Goal: Task Accomplishment & Management: Use online tool/utility

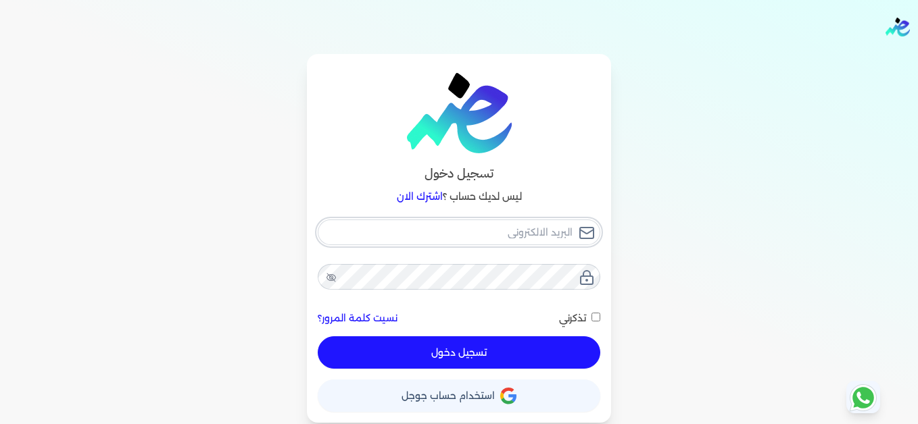
click at [454, 231] on input "email" at bounding box center [459, 233] width 282 height 26
type input "[EMAIL_ADDRESS][DOMAIN_NAME]"
drag, startPoint x: 518, startPoint y: 348, endPoint x: 664, endPoint y: 348, distance: 146.6
click at [518, 349] on button "تسجيل دخول" at bounding box center [459, 352] width 282 height 32
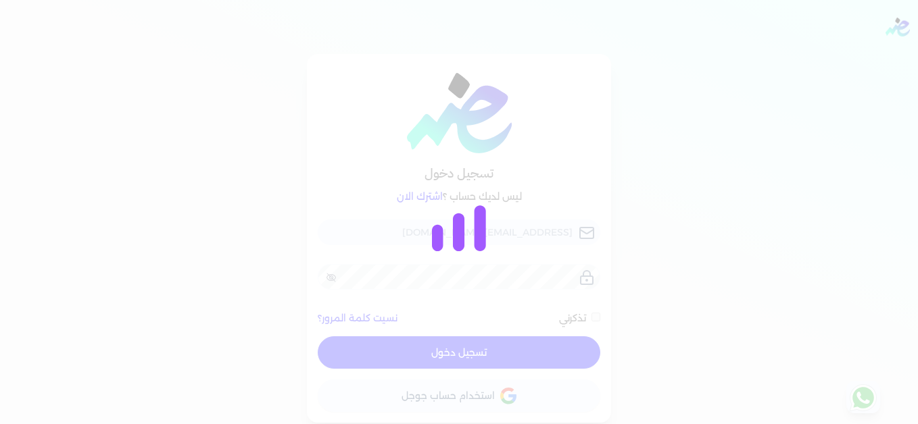
checkbox input "false"
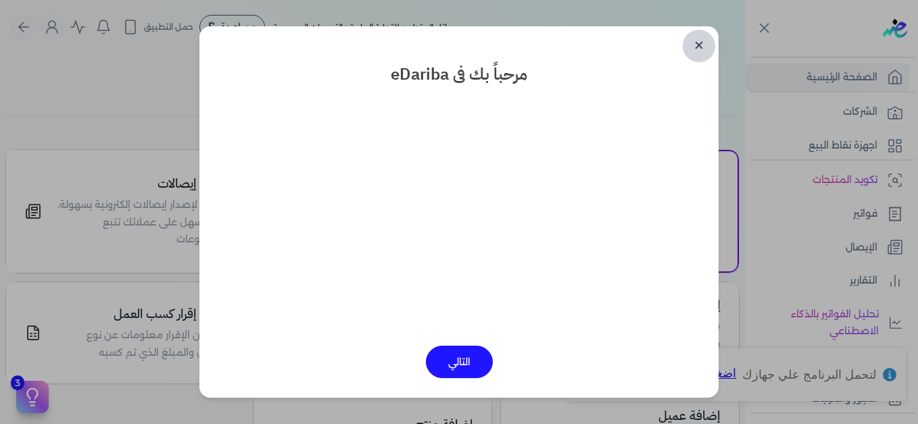
click at [700, 47] on link "✕" at bounding box center [698, 46] width 32 height 32
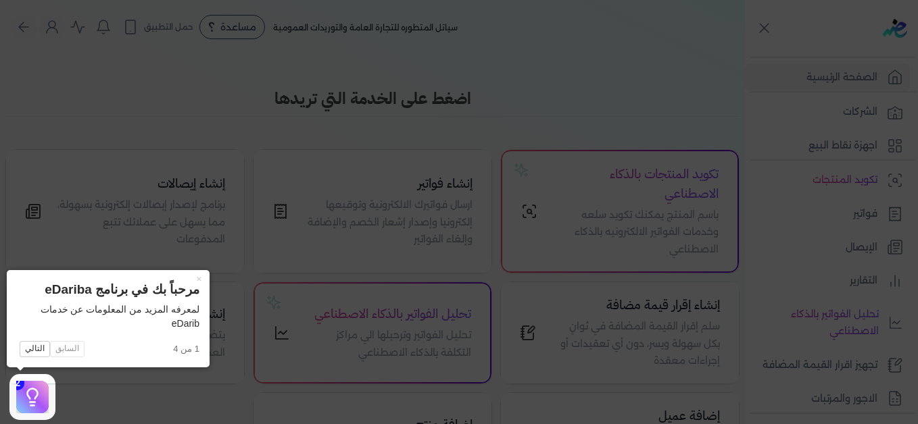
click at [196, 280] on button "×" at bounding box center [199, 279] width 22 height 19
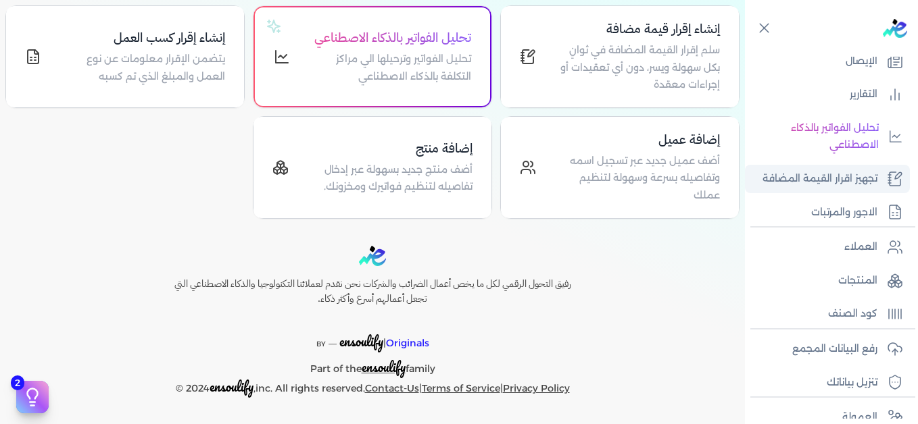
scroll to position [203, 0]
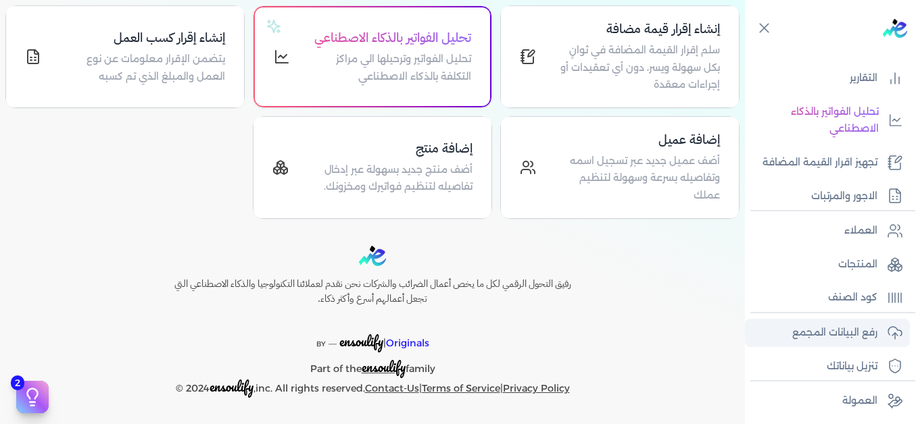
click at [824, 328] on p "رفع البيانات المجمع" at bounding box center [834, 333] width 85 height 18
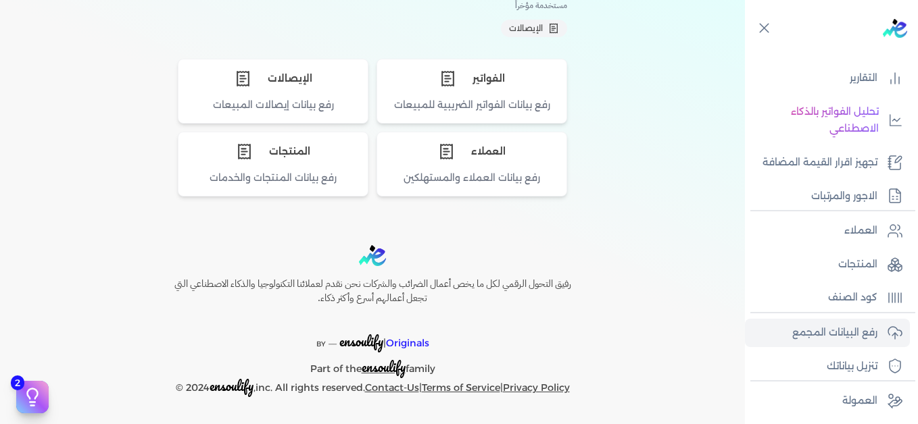
scroll to position [135, 0]
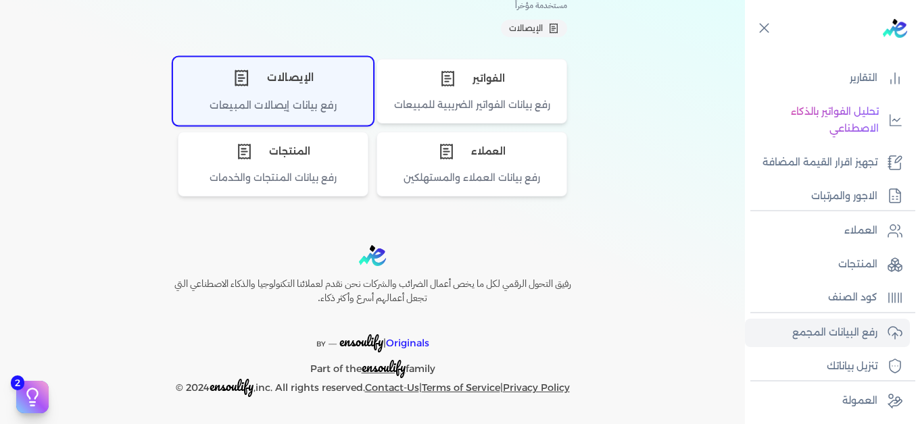
click at [264, 95] on div "الإيصالات" at bounding box center [273, 77] width 199 height 41
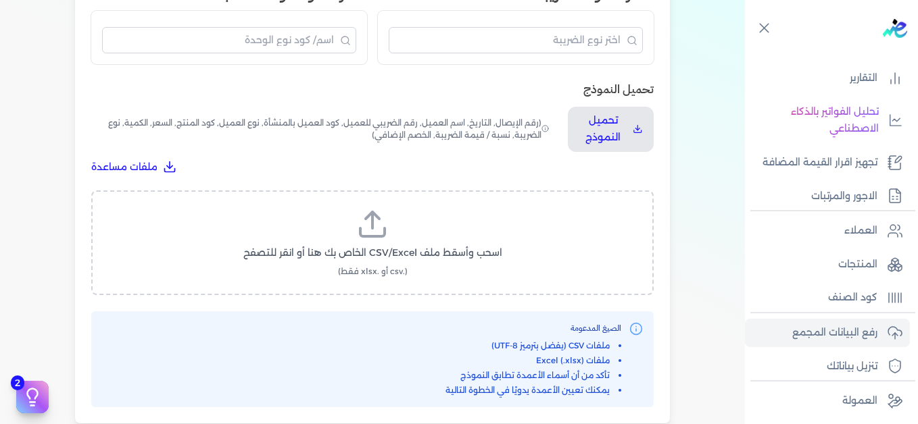
scroll to position [440, 0]
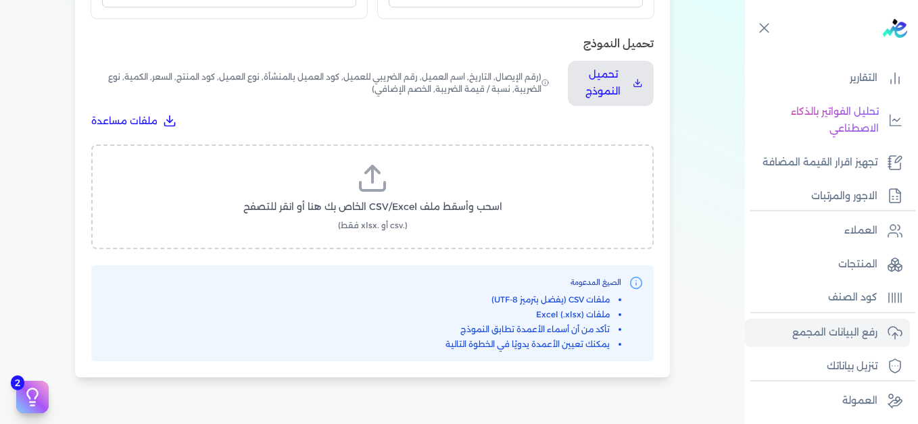
click at [377, 192] on icon at bounding box center [372, 178] width 32 height 32
click at [0, 0] on input "اسحب وأسقط ملف CSV/Excel الخاص بك هنا أو انقر للتصفح (.csv أو .xlsx فقط)" at bounding box center [0, 0] width 0 height 0
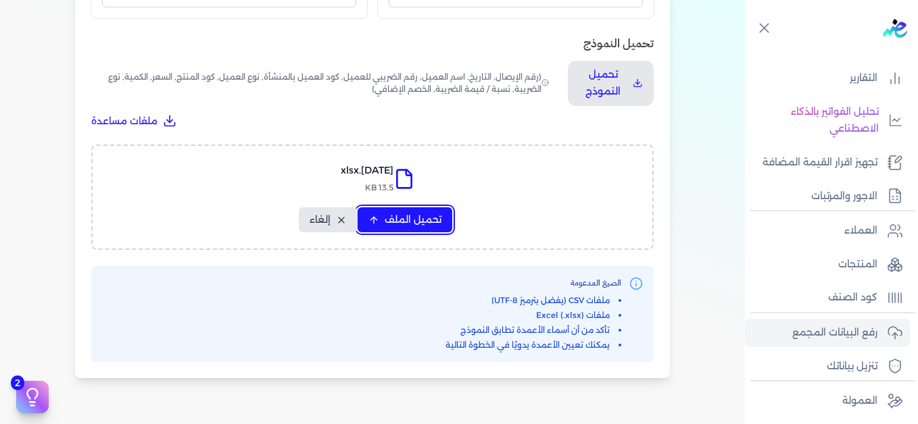
click at [416, 217] on span "تحميل الملف" at bounding box center [412, 220] width 57 height 14
select select "التاريخ"
select select "أسم العميل"
select select "نوع العميل"
select select "وصف البند"
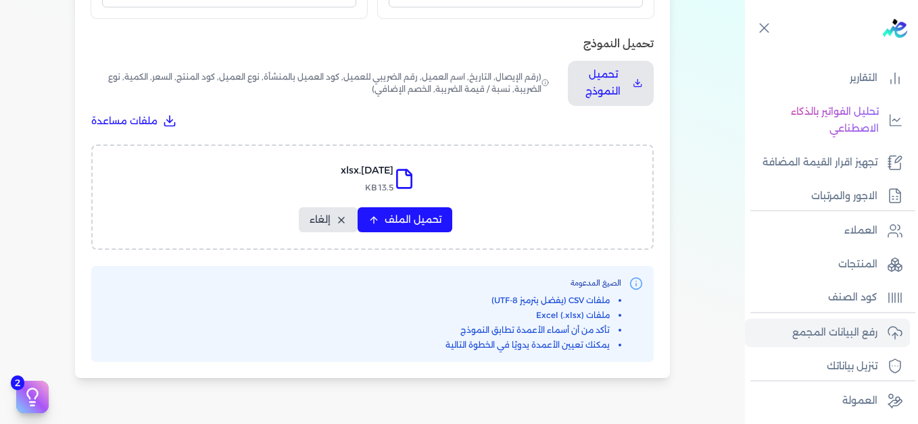
select select "السعر"
select select "الكمية"
select select "نوع الضريبة"
select select "نسبة / قيمة الضريبة"
select select "خصم اضافي"
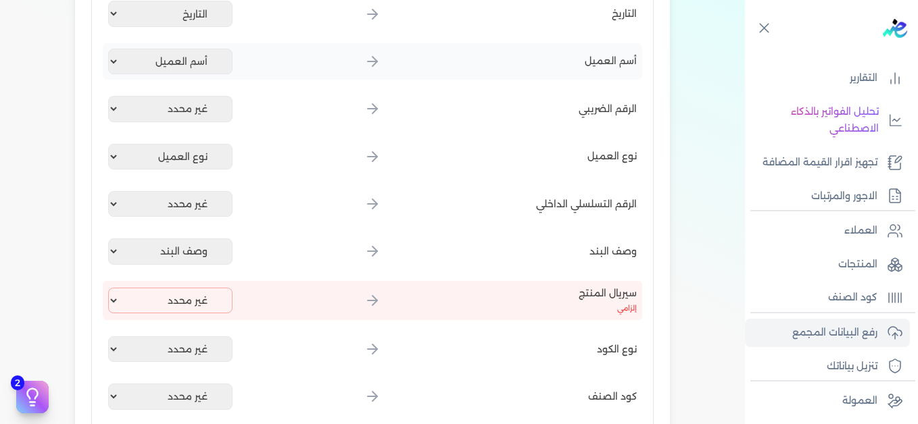
scroll to position [305, 0]
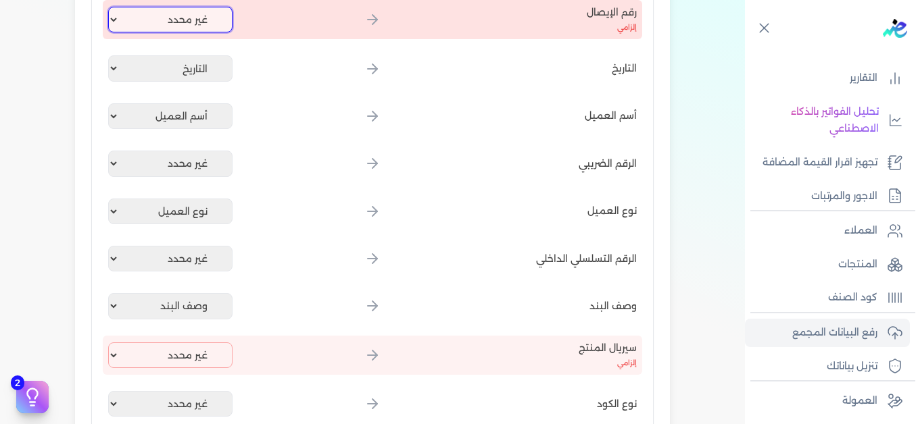
click at [196, 29] on select "غير محدد إيصال رقم التاريخ كود العميل بالمنشأة أسم العميل الرقم الضريبي للعميل …" at bounding box center [170, 20] width 124 height 26
select select "إيصال رقم"
click at [111, 7] on select "غير محدد إيصال رقم التاريخ كود العميل بالمنشأة أسم العميل الرقم الضريبي للعميل …" at bounding box center [170, 20] width 124 height 26
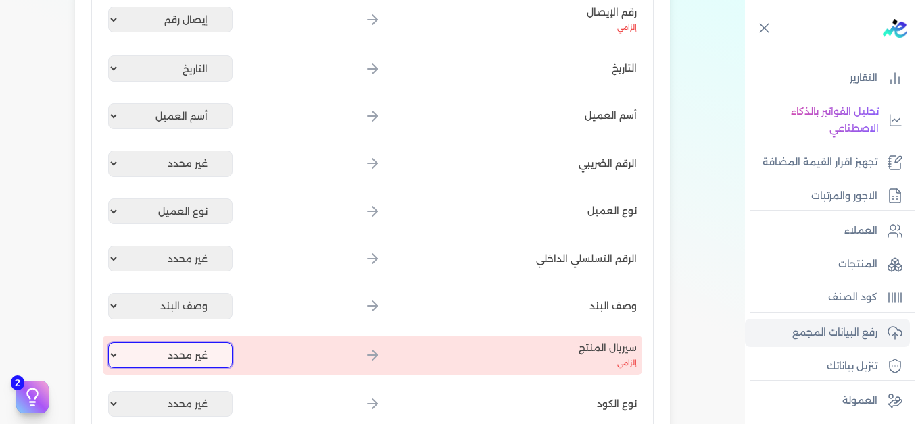
click at [164, 350] on select "غير محدد إيصال رقم التاريخ كود العميل بالمنشأة أسم العميل الرقم الضريبي للعميل …" at bounding box center [170, 356] width 124 height 26
select select "كود المنتج الداخلي"
click at [111, 343] on select "غير محدد إيصال رقم التاريخ كود العميل بالمنشأة أسم العميل الرقم الضريبي للعميل …" at bounding box center [170, 356] width 124 height 26
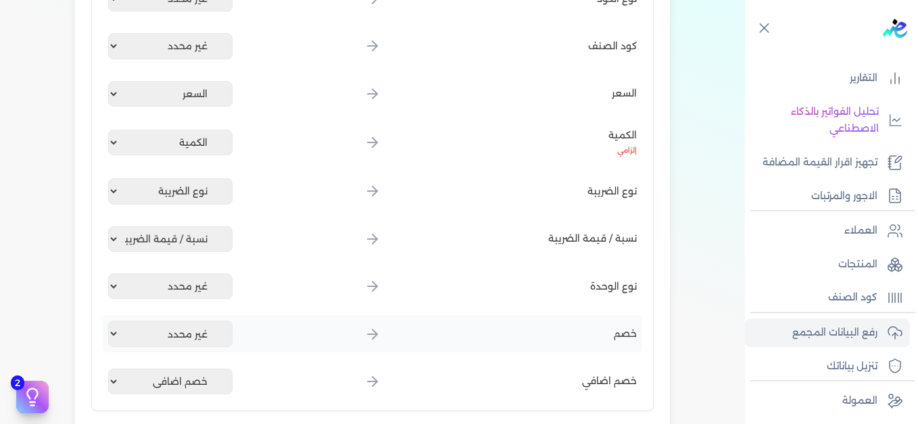
scroll to position [913, 0]
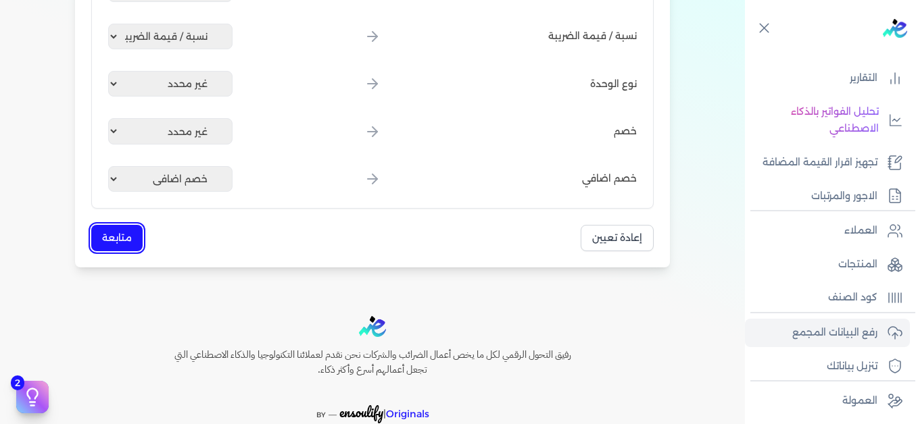
click at [119, 237] on button "متابعة" at bounding box center [116, 238] width 51 height 26
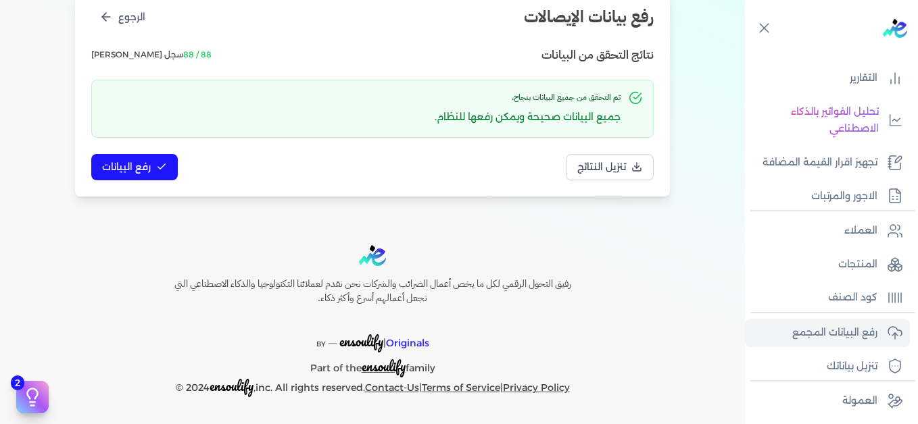
scroll to position [184, 0]
click at [142, 172] on span "رفع البيانات" at bounding box center [126, 167] width 49 height 14
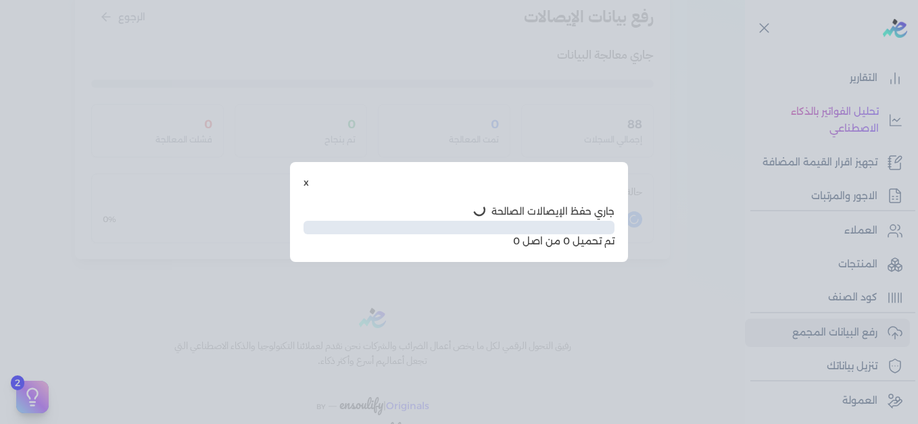
scroll to position [110, 0]
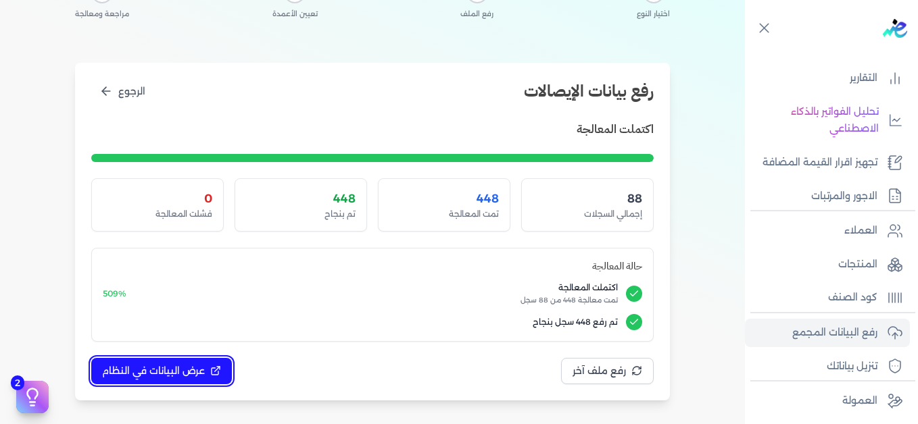
click at [180, 375] on span "عرض البيانات في النظام" at bounding box center [153, 371] width 103 height 14
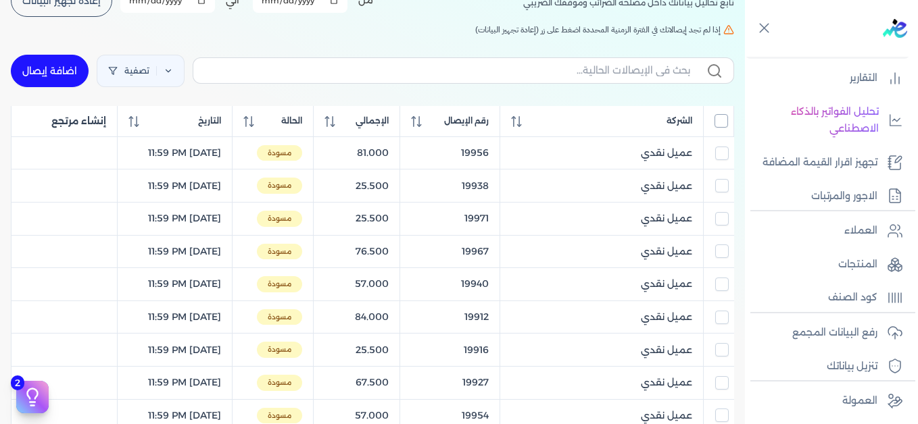
click at [726, 122] on input "All items unselected" at bounding box center [721, 121] width 14 height 14
checkbox input "true"
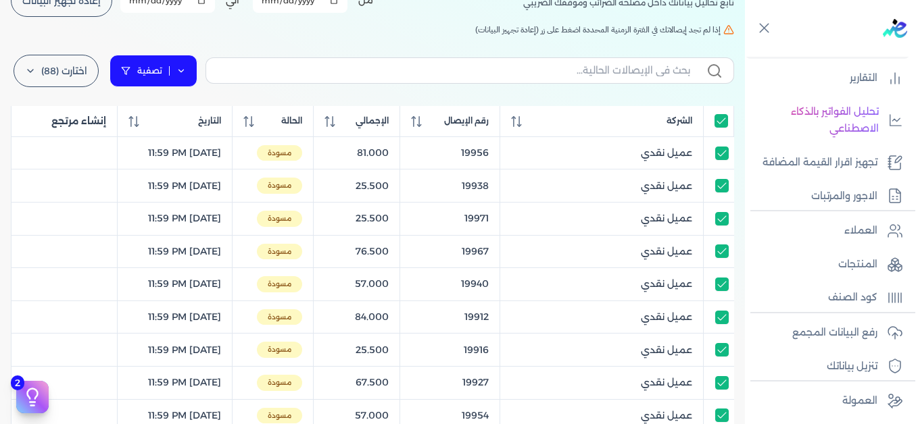
click at [186, 72] on icon at bounding box center [180, 70] width 9 height 9
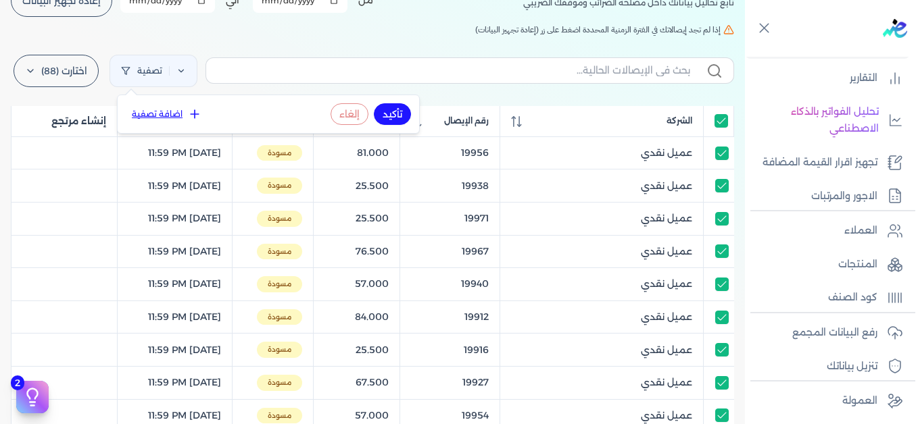
click at [179, 110] on button "اضافة تصفية" at bounding box center [167, 114] width 82 height 16
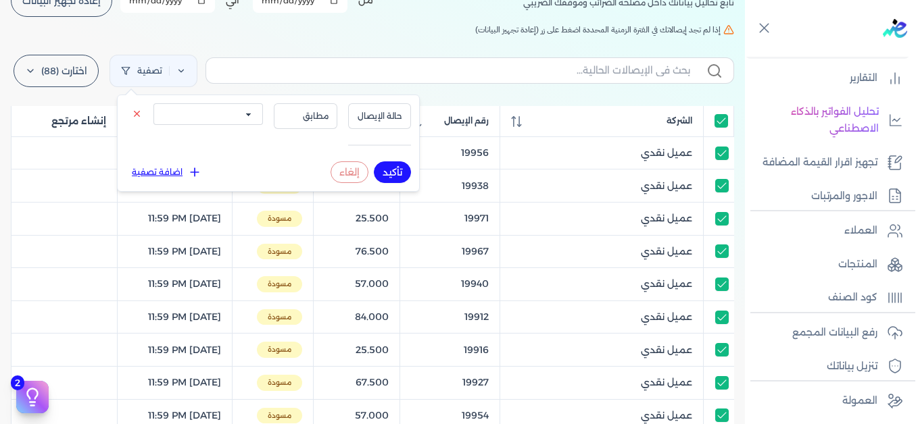
click at [245, 111] on select "الكل مقبولة غير مقبولة يتم مراجعتها ملغية مرفوضة مسودة" at bounding box center [207, 114] width 109 height 22
select select "draft"
click at [153, 103] on select "الكل مقبولة غير مقبولة يتم مراجعتها ملغية مرفوضة مسودة" at bounding box center [207, 114] width 109 height 22
click at [397, 172] on button "تأكيد" at bounding box center [392, 172] width 37 height 22
click at [229, 36] on div "الإيصالات تابع تحاليل بياناتك داخل مصلحه الضرائب وموقفك الضريبي أختر المدة الزم…" at bounding box center [372, 388] width 745 height 889
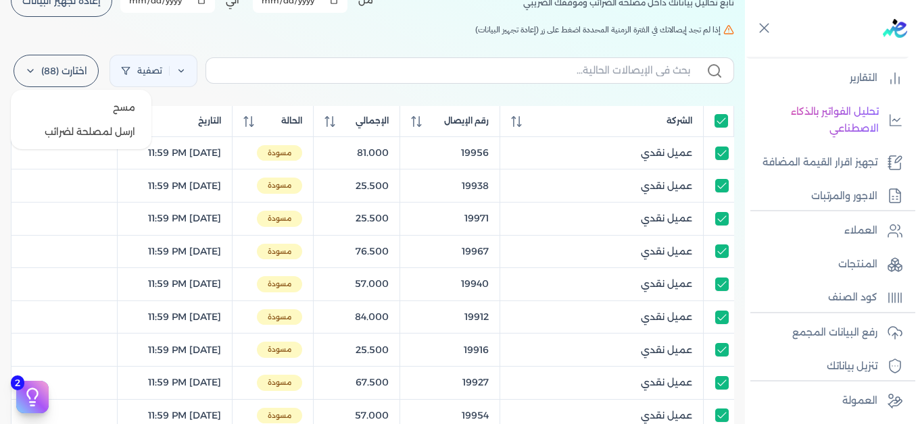
click at [53, 72] on label "اختارت (88)" at bounding box center [56, 71] width 85 height 32
click at [84, 134] on button "ارسل لمصلحة لضرائب" at bounding box center [81, 132] width 130 height 24
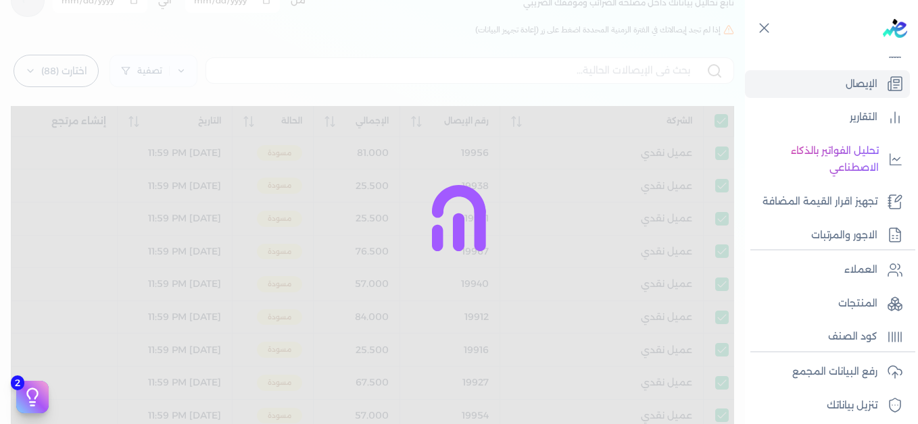
scroll to position [205, 0]
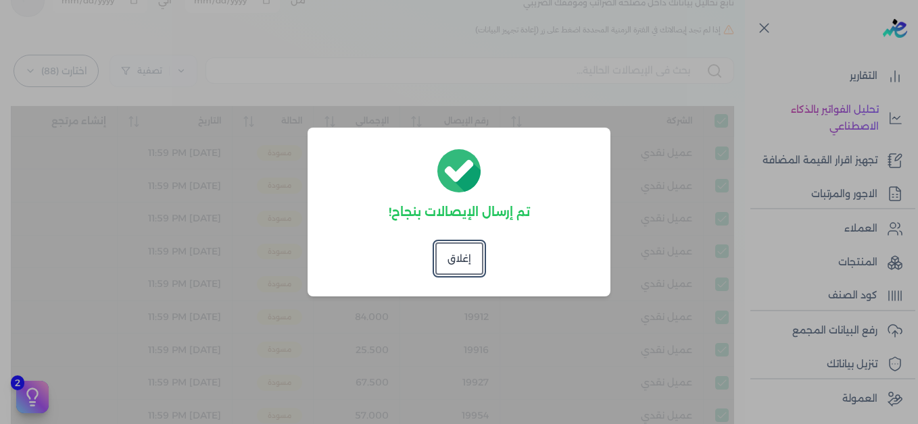
checkbox input "true"
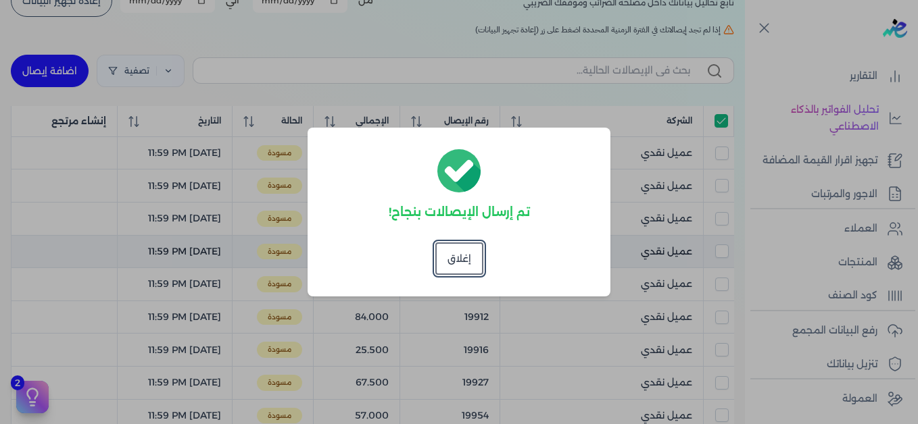
click at [455, 258] on button "إغلاق" at bounding box center [459, 259] width 48 height 32
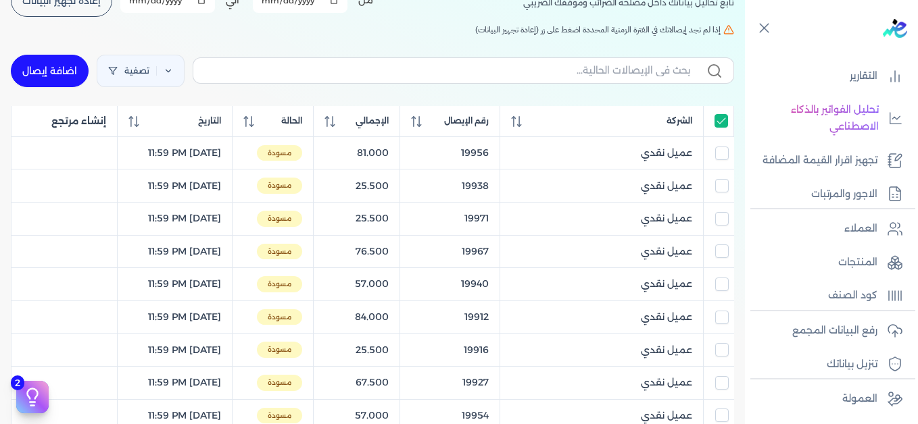
scroll to position [0, 0]
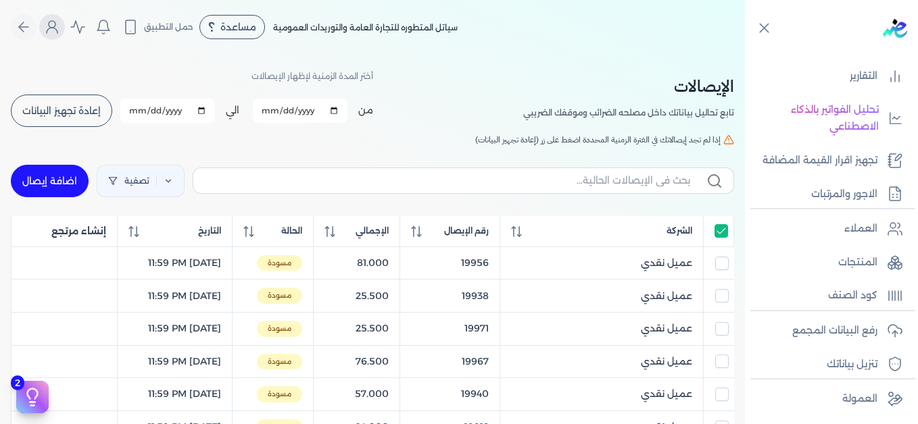
click at [65, 29] on button "Global" at bounding box center [52, 27] width 26 height 26
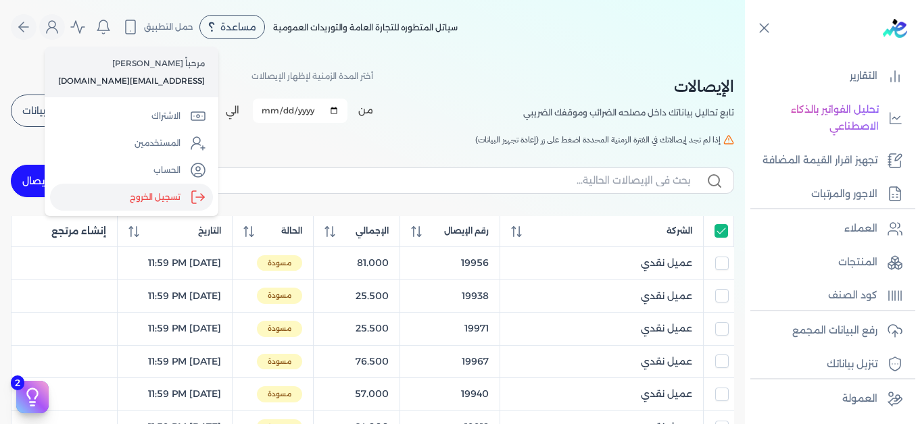
click at [157, 193] on label "تسجيل الخروج" at bounding box center [131, 197] width 163 height 27
click at [745, 54] on input "Close" at bounding box center [745, 54] width 0 height 0
